Goal: Task Accomplishment & Management: Complete application form

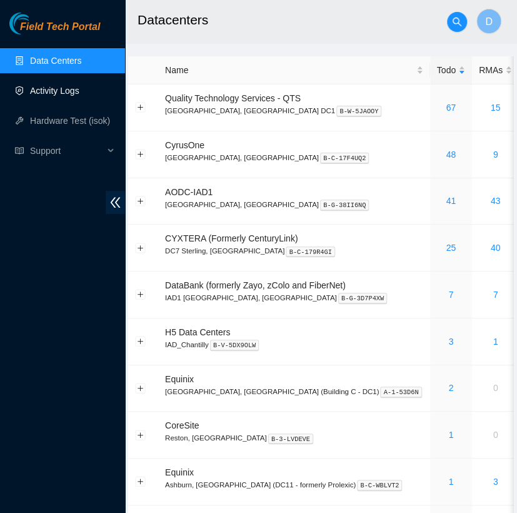
click at [79, 86] on link "Activity Logs" at bounding box center [54, 91] width 49 height 10
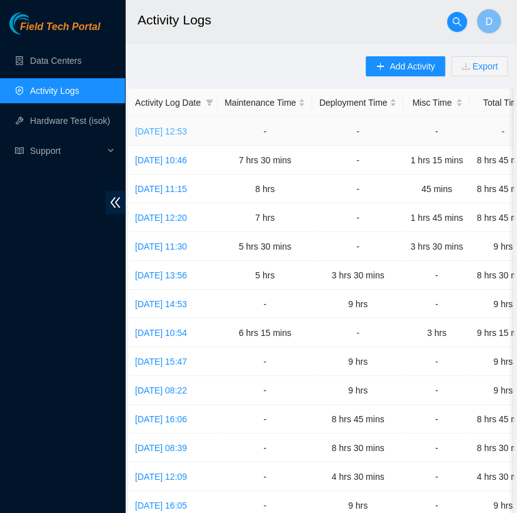
click at [186, 131] on link "[DATE] 12:53" at bounding box center [161, 131] width 52 height 10
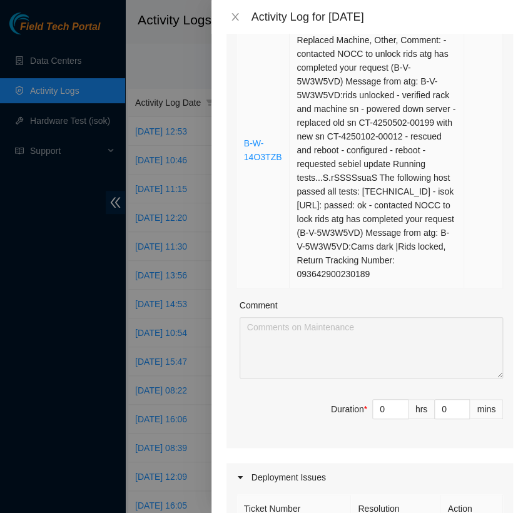
scroll to position [535, 0]
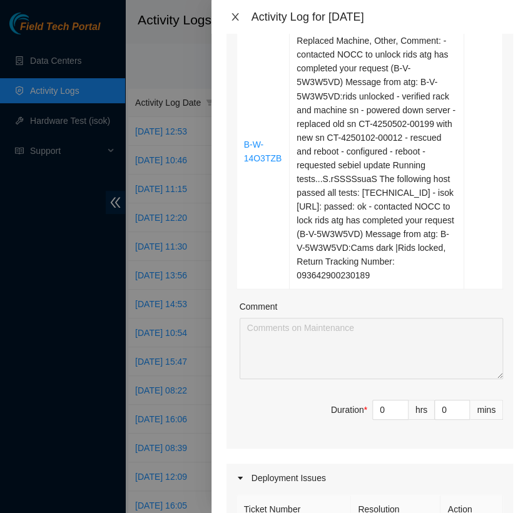
click at [231, 13] on icon "close" at bounding box center [234, 17] width 7 height 8
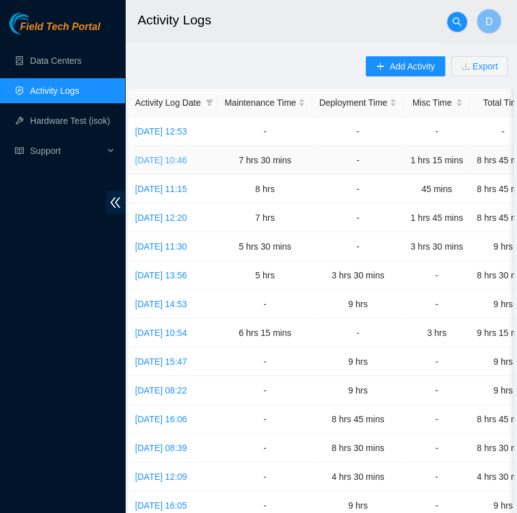
click at [184, 163] on link "[DATE] 10:46" at bounding box center [161, 160] width 52 height 10
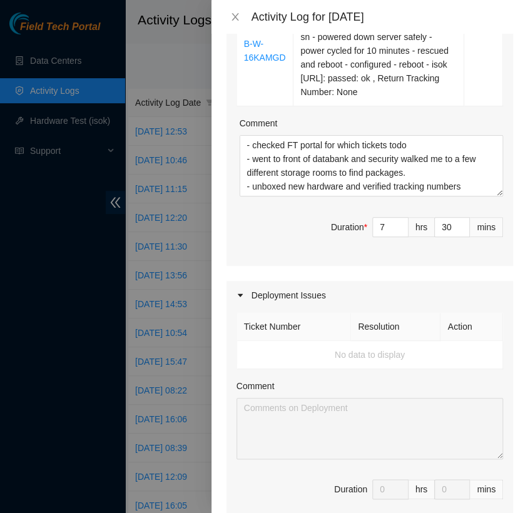
scroll to position [1151, 0]
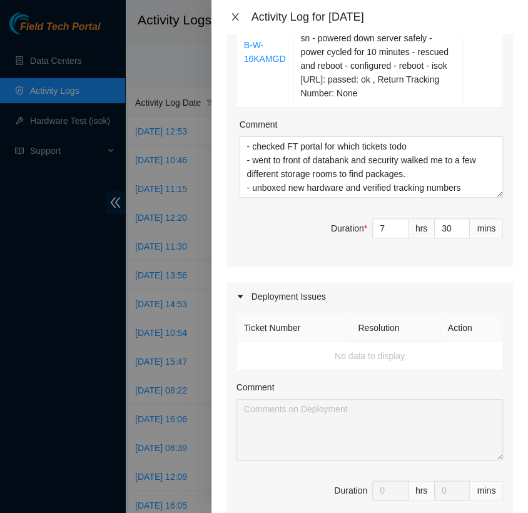
click at [235, 17] on icon "close" at bounding box center [234, 17] width 7 height 8
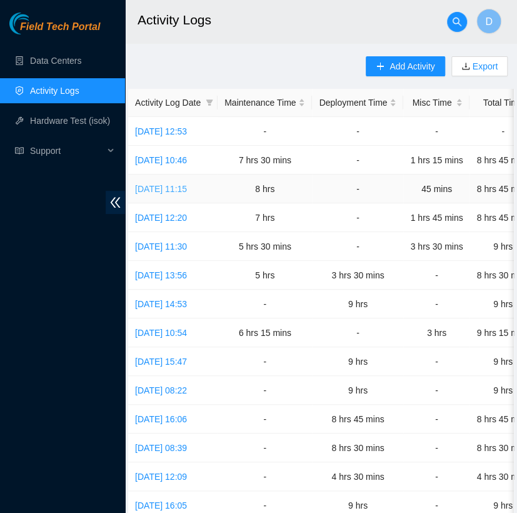
click at [186, 184] on link "[DATE] 11:15" at bounding box center [161, 189] width 52 height 10
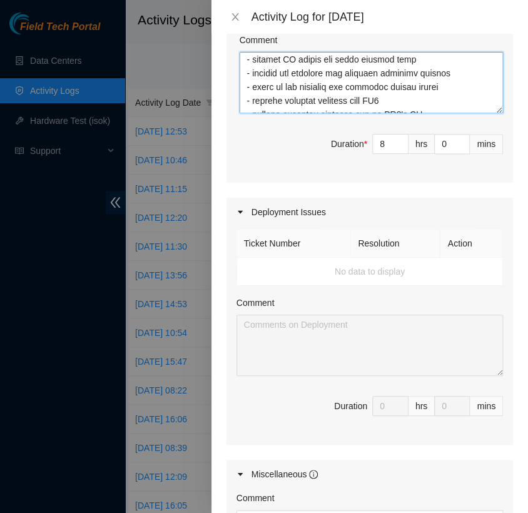
scroll to position [18, 0]
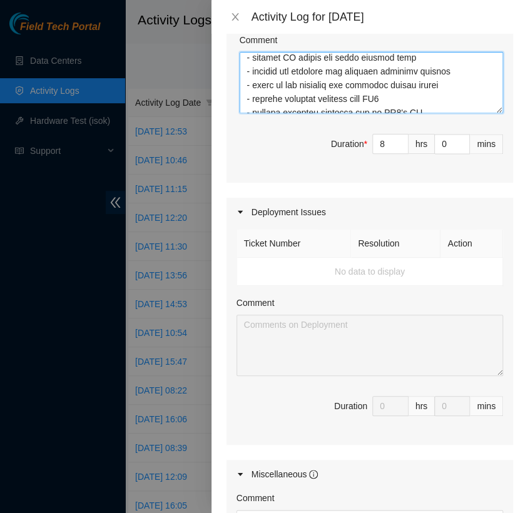
drag, startPoint x: 451, startPoint y: 199, endPoint x: 248, endPoint y: 167, distance: 205.2
click at [248, 113] on textarea "Comment" at bounding box center [371, 82] width 263 height 61
click at [235, 16] on icon "close" at bounding box center [235, 17] width 10 height 10
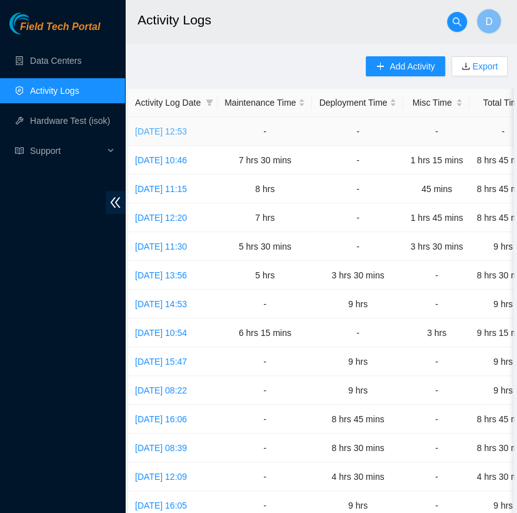
click at [183, 131] on link "[DATE] 12:53" at bounding box center [161, 131] width 52 height 10
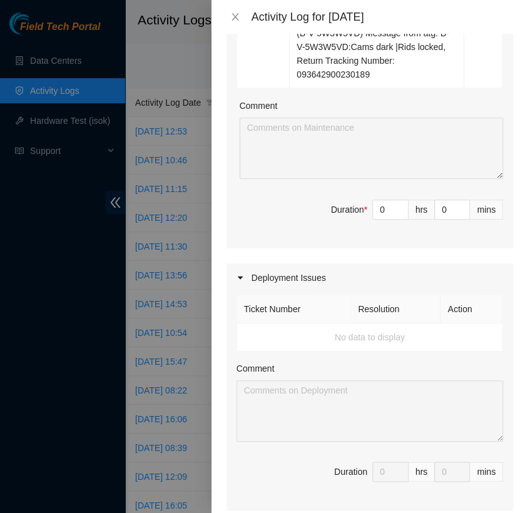
scroll to position [743, 0]
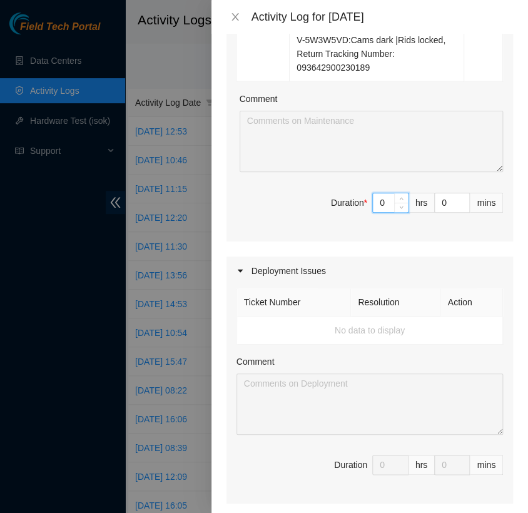
click at [377, 212] on input "0" at bounding box center [390, 202] width 35 height 19
type input "5"
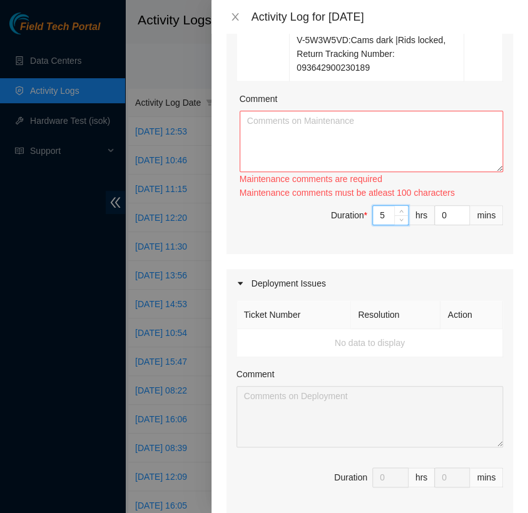
type input "5"
type input "3"
type input "30"
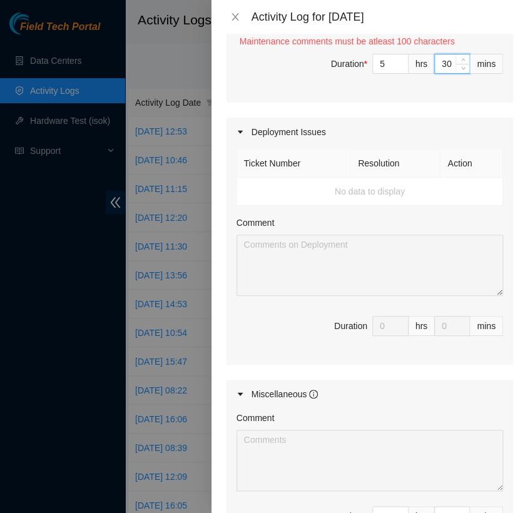
scroll to position [1067, 0]
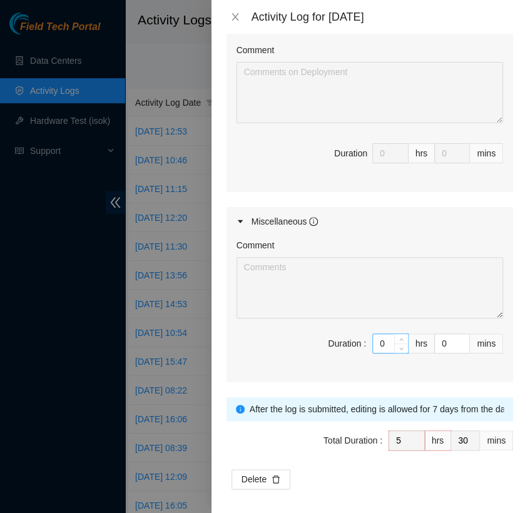
type input "30"
click at [378, 353] on input "0" at bounding box center [390, 343] width 35 height 19
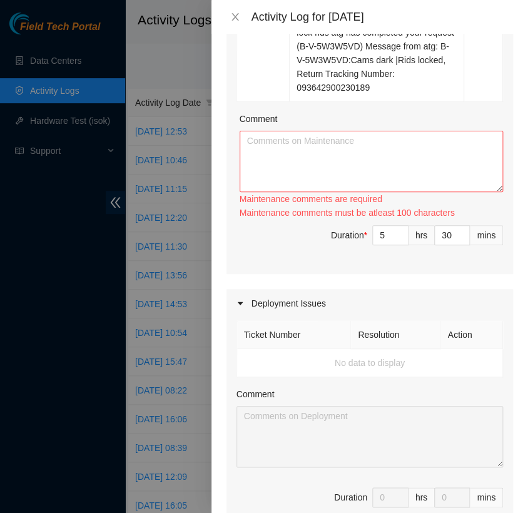
scroll to position [721, 0]
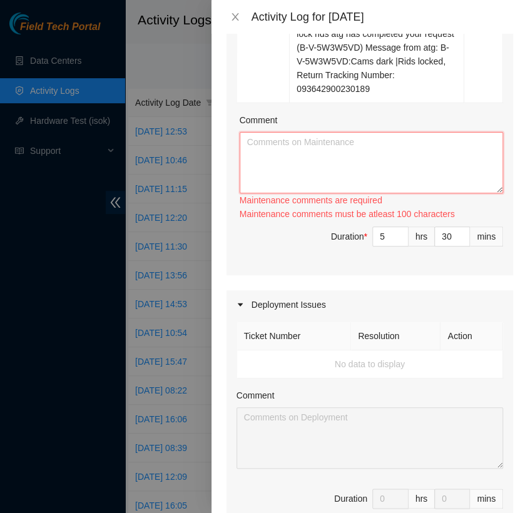
click at [307, 186] on textarea "Comment" at bounding box center [371, 162] width 263 height 61
paste textarea "unboxed new hardware and verified tracking numbers - boxed up old hardware and …"
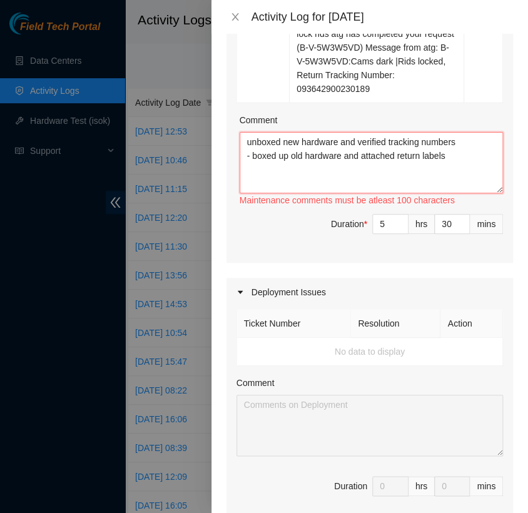
click at [248, 165] on textarea "unboxed new hardware and verified tracking numbers - boxed up old hardware and …" at bounding box center [371, 162] width 263 height 61
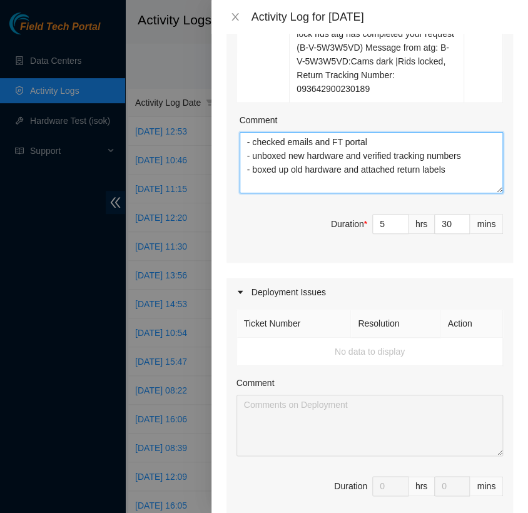
click at [448, 193] on textarea "- checked emails and FT portal - unboxed new hardware and verified tracking num…" at bounding box center [371, 162] width 263 height 61
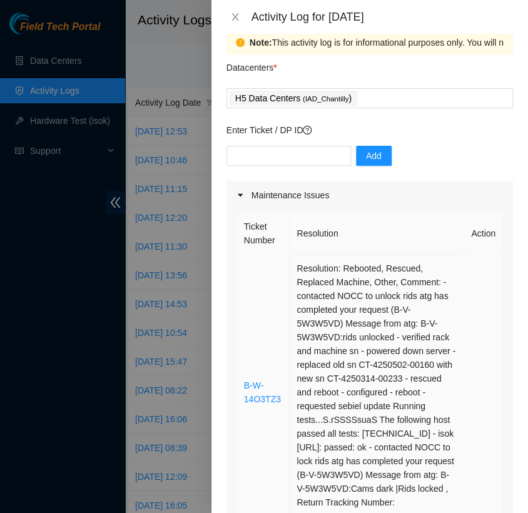
scroll to position [19, 0]
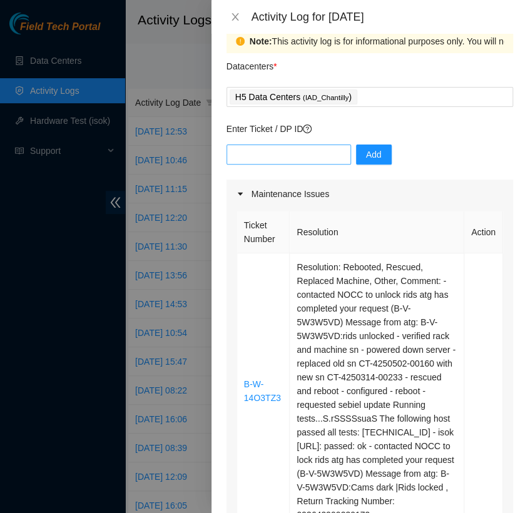
type textarea "- checked emails and FT portal - unboxed new hardware and verified tracking num…"
click at [309, 156] on input "text" at bounding box center [288, 155] width 124 height 20
type input "DP85508"
click at [370, 153] on span "Add" at bounding box center [374, 155] width 16 height 14
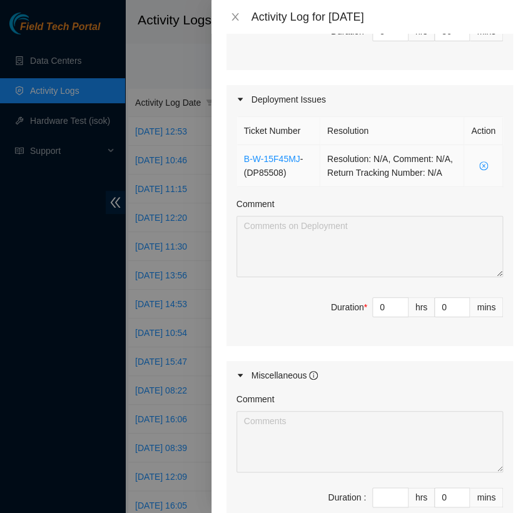
scroll to position [926, 0]
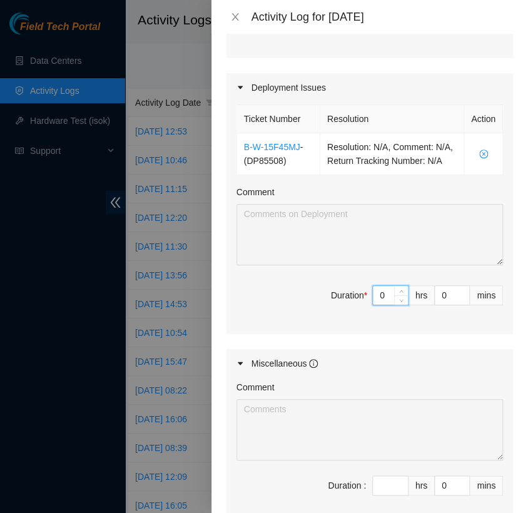
click at [376, 305] on input "0" at bounding box center [390, 295] width 35 height 19
type input "4"
type input "9"
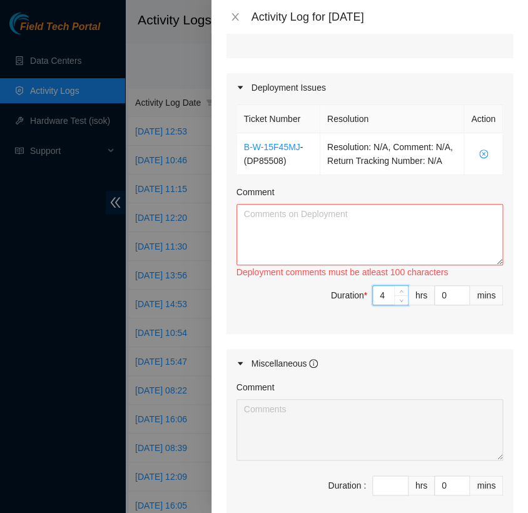
type input "4"
click at [288, 265] on textarea "Comment" at bounding box center [369, 234] width 266 height 61
click at [330, 265] on textarea "Comment" at bounding box center [369, 234] width 266 height 61
paste textarea "[nie-field-iad]DP85508 at H5"
paste textarea "Hi [PERSON_NAME] EOD Update: - located tracking number 387801638 - verified/ un…"
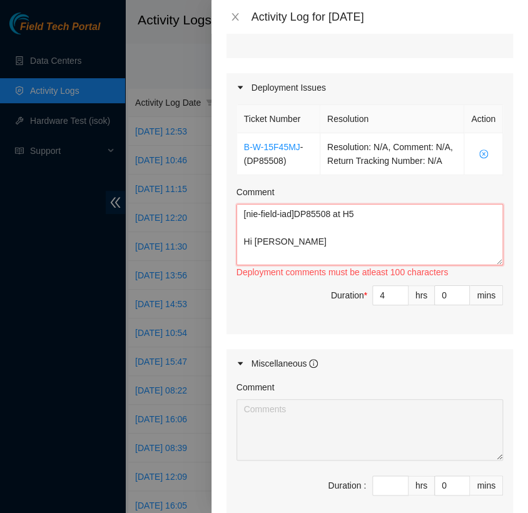
scroll to position [161, 0]
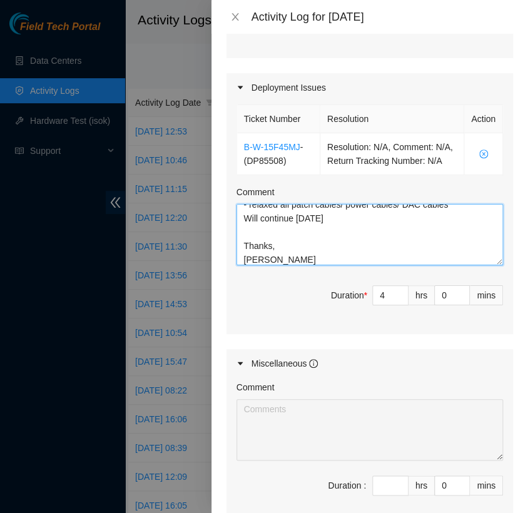
type textarea "[nie-field-iad]DP85508 at H5 Hi [PERSON_NAME] EOD Update: - located tracking nu…"
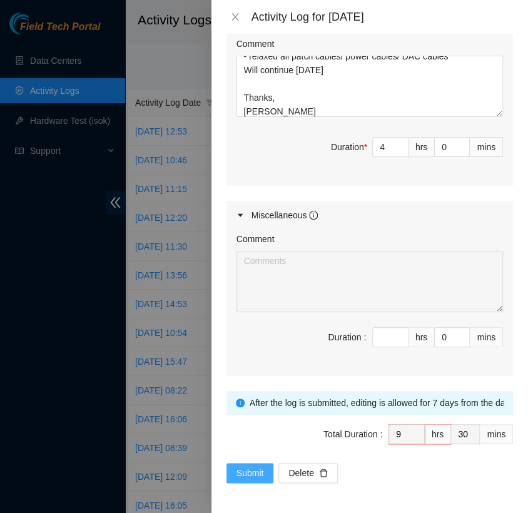
click at [259, 473] on span "Submit" at bounding box center [250, 473] width 28 height 14
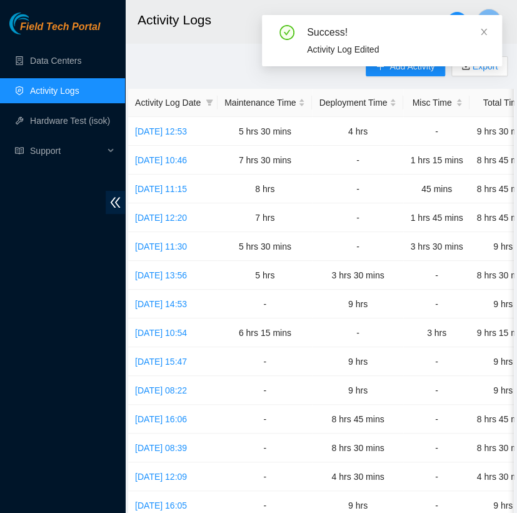
click at [390, 73] on div "Success! Activity Log Edited" at bounding box center [382, 45] width 240 height 61
click at [218, 58] on div "Add Activity Export Activity Log Date Maintenance Time Deployment Time Misc Tim…" at bounding box center [321, 394] width 386 height 676
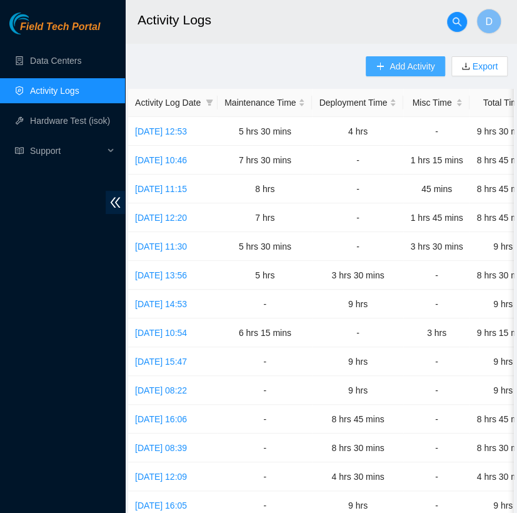
click at [407, 68] on span "Add Activity" at bounding box center [412, 66] width 45 height 14
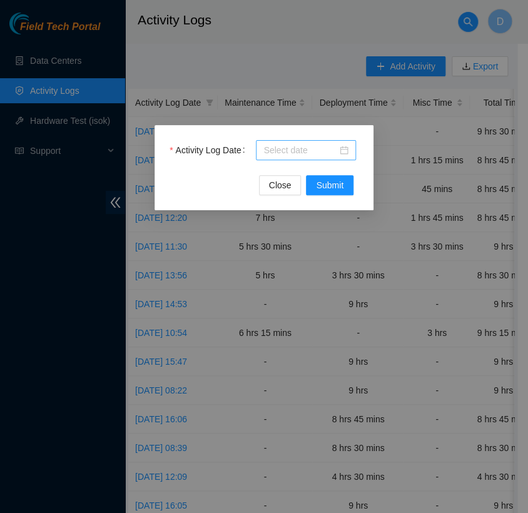
click at [310, 148] on input "Activity Log Date" at bounding box center [300, 150] width 74 height 14
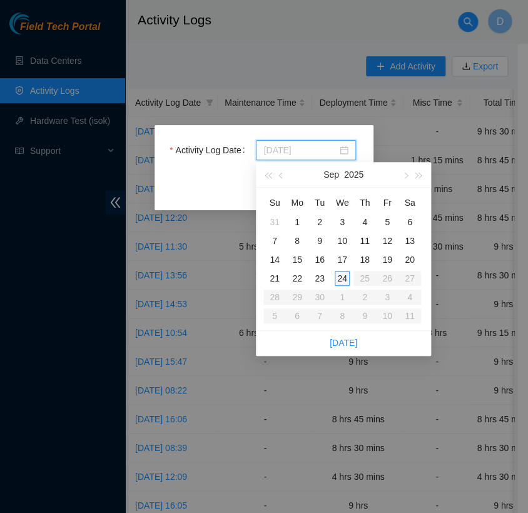
type input "[DATE]"
click at [344, 273] on div "24" at bounding box center [342, 278] width 15 height 15
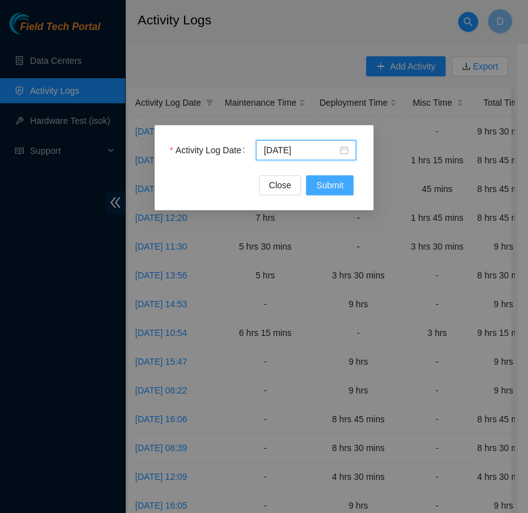
click at [328, 184] on span "Submit" at bounding box center [330, 185] width 28 height 14
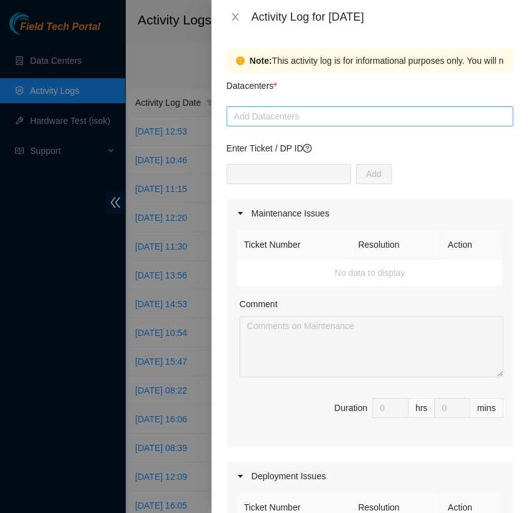
click at [328, 118] on div at bounding box center [370, 116] width 280 height 15
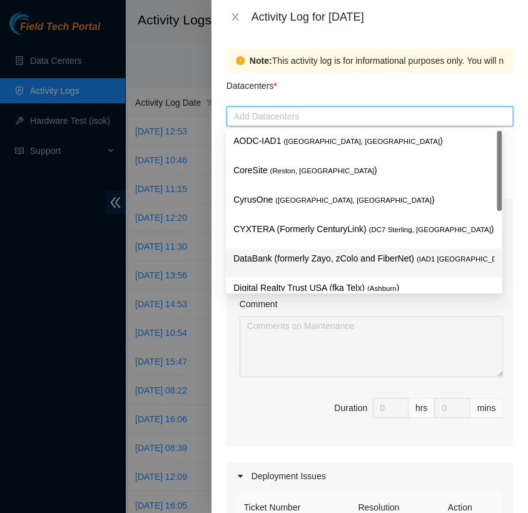
scroll to position [163, 0]
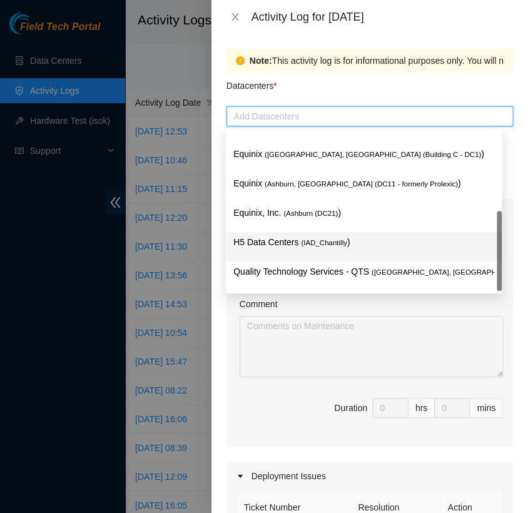
click at [322, 244] on span "( IAD_Chantilly" at bounding box center [324, 243] width 46 height 8
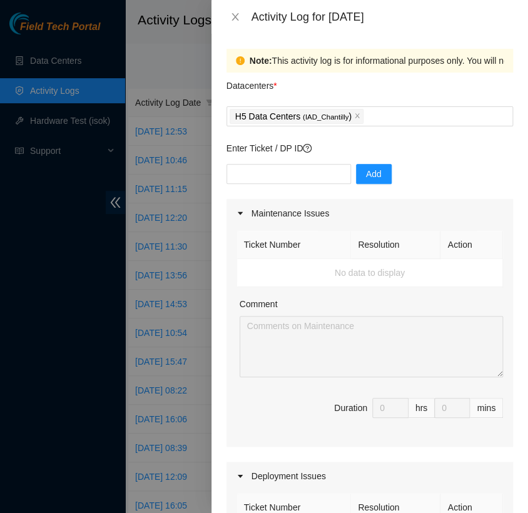
click at [353, 91] on div "Datacenters *" at bounding box center [369, 90] width 287 height 34
click at [293, 178] on input "text" at bounding box center [288, 174] width 124 height 20
type input "DP85508"
click at [370, 172] on span "Add" at bounding box center [374, 174] width 16 height 14
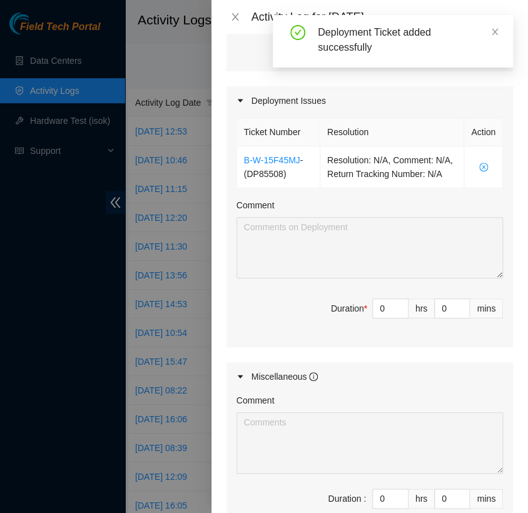
scroll to position [375, 0]
click at [379, 318] on input "0" at bounding box center [390, 308] width 35 height 19
type input "8"
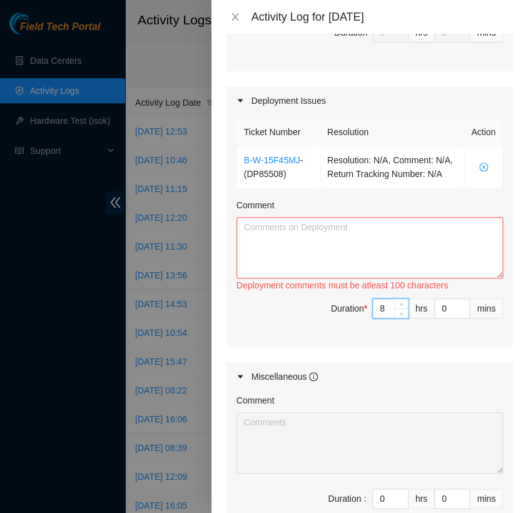
type input "8"
type input "4"
type input "45"
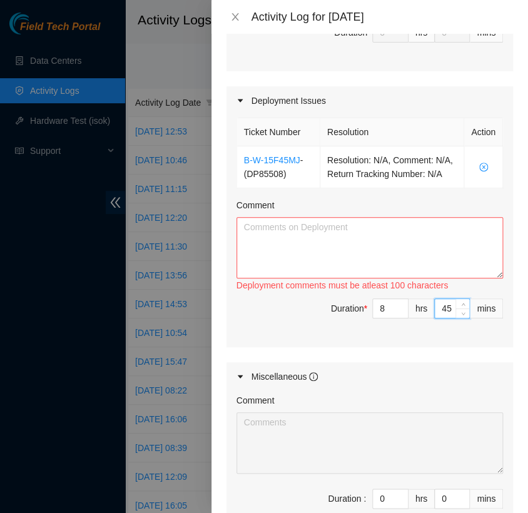
type input "45"
click at [315, 272] on textarea "Comment" at bounding box center [369, 247] width 266 height 61
paste textarea "[nie-field-iad]DP85508 at H5"
paste textarea "EOD Update: - adjusted rack post - attached side rails and ears on edgecore, bo…"
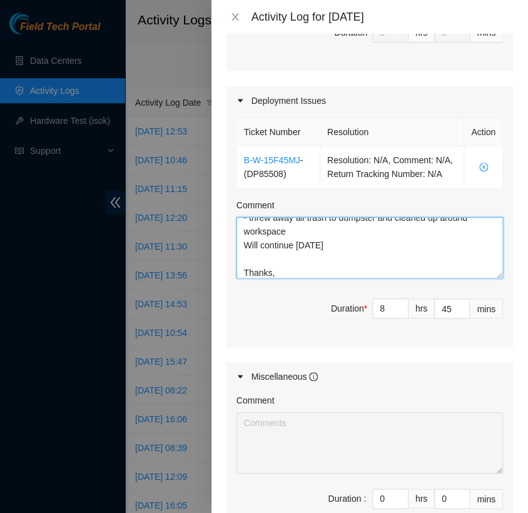
type textarea "[nie-field-iad]DP85508 at H5 EOD Update: - adjusted rack post - attached side r…"
click at [424, 215] on div "Comment" at bounding box center [369, 207] width 266 height 19
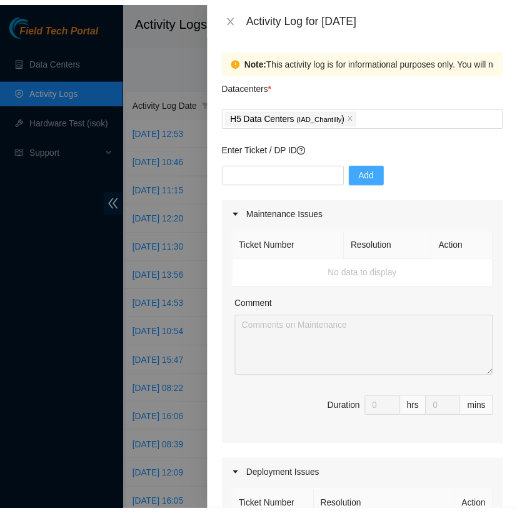
scroll to position [549, 0]
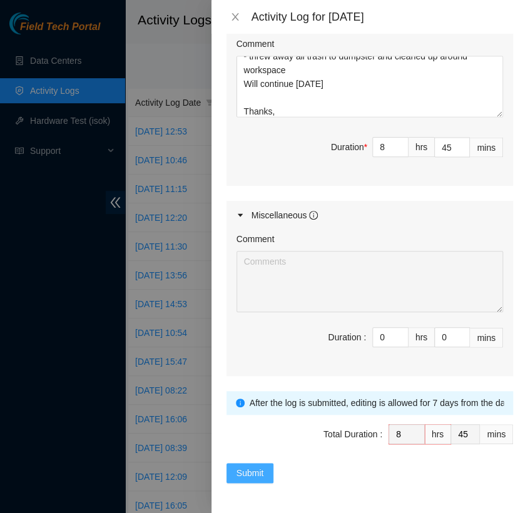
click at [256, 470] on span "Submit" at bounding box center [250, 473] width 28 height 14
